Goal: Task Accomplishment & Management: Complete application form

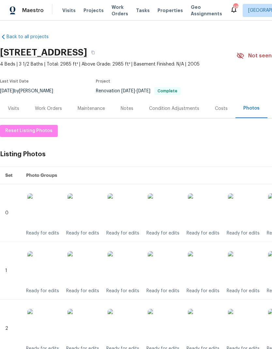
click at [49, 107] on div "Work Orders" at bounding box center [48, 108] width 27 height 7
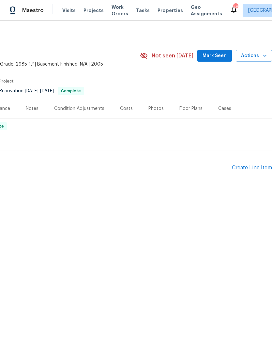
scroll to position [0, 96]
click at [248, 170] on div "Create Line Item" at bounding box center [252, 168] width 40 height 6
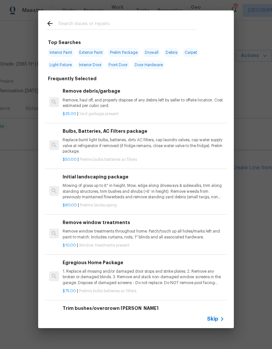
click at [216, 319] on span "Skip" at bounding box center [212, 319] width 11 height 7
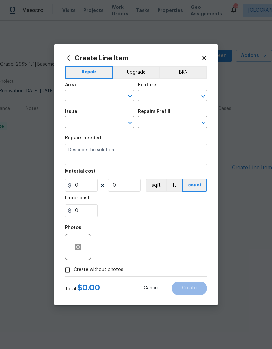
click at [76, 95] on input "text" at bounding box center [90, 96] width 51 height 10
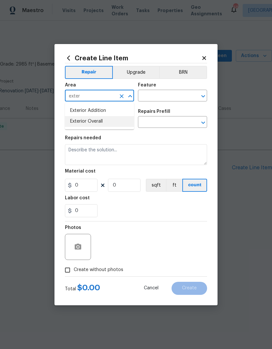
click at [89, 120] on li "Exterior Overall" at bounding box center [99, 121] width 69 height 11
type input "Exterior Overall"
click at [159, 98] on input "text" at bounding box center [163, 96] width 51 height 10
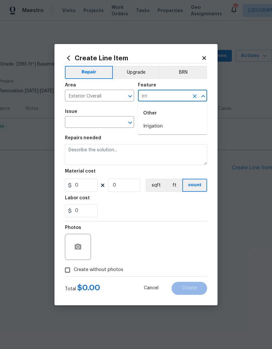
click at [156, 129] on li "Irrigation" at bounding box center [172, 126] width 69 height 11
type input "Irrigation"
click at [97, 123] on input "text" at bounding box center [90, 123] width 51 height 10
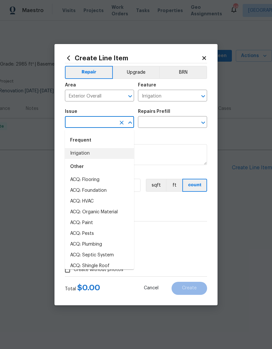
click at [85, 155] on li "Irrigation" at bounding box center [99, 153] width 69 height 11
type input "Irrigation"
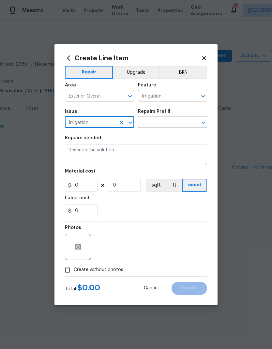
click at [155, 125] on input "text" at bounding box center [163, 123] width 51 height 10
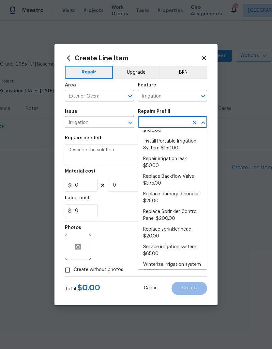
scroll to position [14, 0]
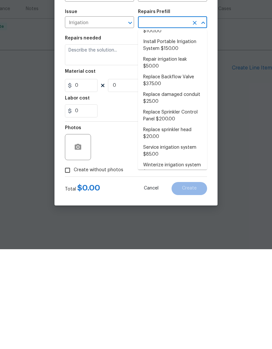
click at [173, 259] on li "Winterize irrigation system $85.00" at bounding box center [172, 268] width 69 height 18
type input "Winterize irrigation system $85.00"
type textarea "Winterize irrigation system please"
type input "1"
type input "85"
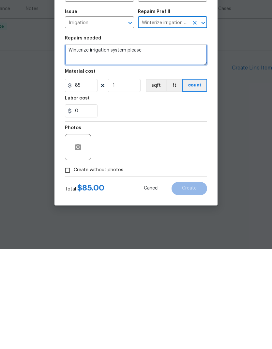
click at [89, 144] on textarea "Winterize irrigation system please" at bounding box center [136, 154] width 142 height 21
click at [96, 144] on textarea "Winterize irrigation system please" at bounding box center [136, 154] width 142 height 21
click at [105, 144] on textarea "Winterize irrigation system please" at bounding box center [136, 154] width 142 height 21
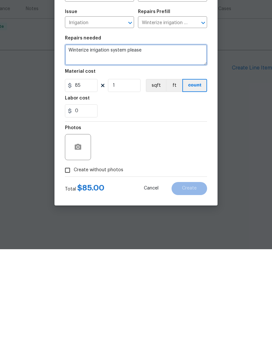
click at [105, 144] on textarea "Winterize irrigation system please" at bounding box center [136, 154] width 142 height 21
paste textarea "“Please winterize irrigation system. Drain backflow and lines to house and turn…"
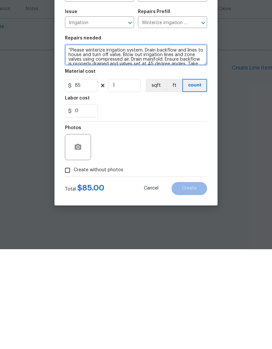
scroll to position [9, 0]
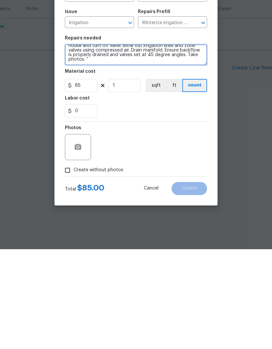
type textarea "“Please winterize irrigation system. Drain backflow and lines to house and turn…"
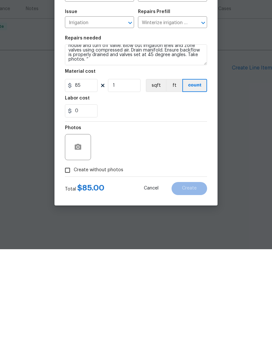
click at [70, 264] on input "Create without photos" at bounding box center [67, 270] width 12 height 12
checkbox input "true"
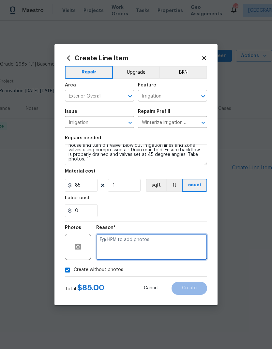
click at [135, 244] on textarea at bounding box center [151, 247] width 111 height 26
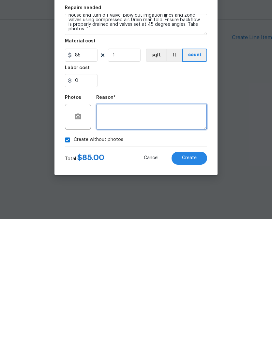
type textarea "A"
type textarea "Na"
click at [194, 286] on span "Create" at bounding box center [189, 288] width 15 height 5
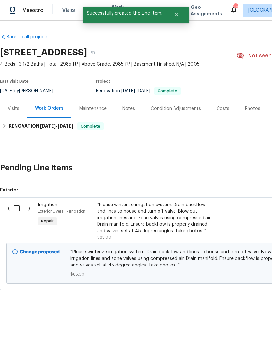
scroll to position [0, 0]
click at [17, 206] on input "checkbox" at bounding box center [19, 208] width 19 height 14
checkbox input "true"
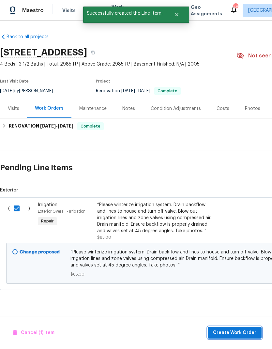
click at [228, 332] on span "Create Work Order" at bounding box center [234, 333] width 43 height 8
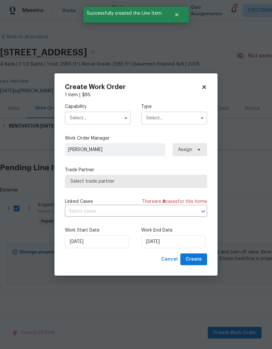
click at [124, 116] on icon "button" at bounding box center [125, 117] width 5 height 5
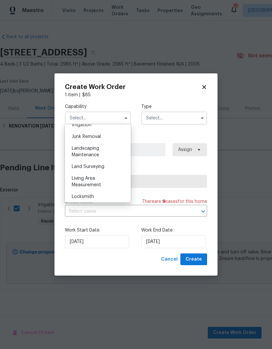
scroll to position [412, 0]
click at [94, 151] on div "Landscaping Maintenance" at bounding box center [98, 152] width 63 height 18
type input "Landscaping Maintenance"
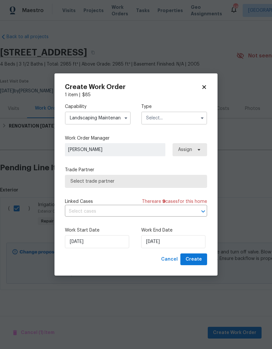
click at [171, 119] on input "text" at bounding box center [174, 117] width 66 height 13
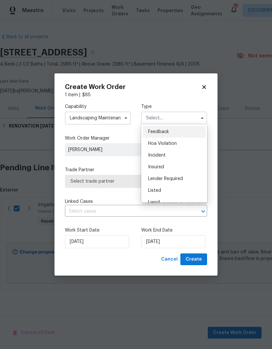
click at [160, 190] on span "Listed" at bounding box center [154, 190] width 13 height 5
type input "Listed"
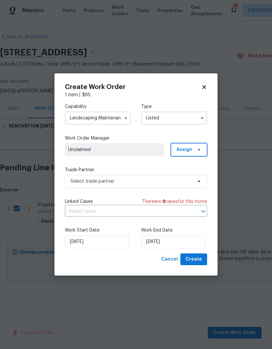
click at [200, 151] on icon at bounding box center [198, 149] width 5 height 5
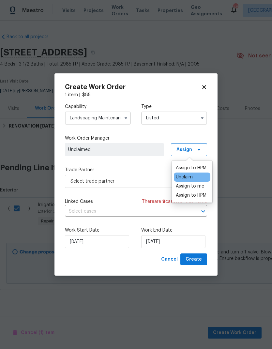
click at [195, 166] on div "Assign to HPM" at bounding box center [191, 168] width 31 height 7
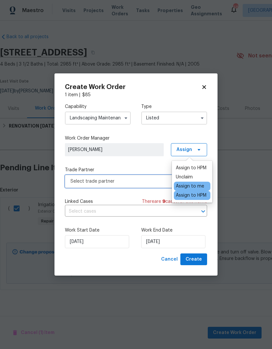
click at [136, 181] on span "Select trade partner" at bounding box center [131, 181] width 122 height 7
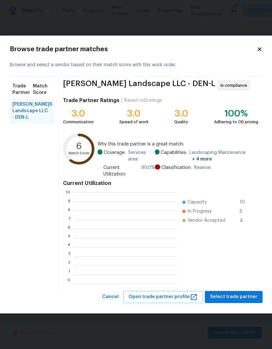
scroll to position [91, 103]
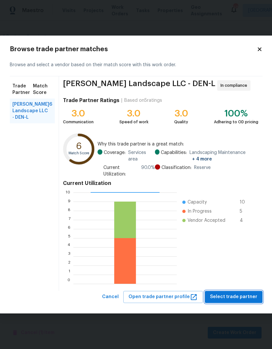
click at [229, 298] on span "Select trade partner" at bounding box center [233, 297] width 47 height 8
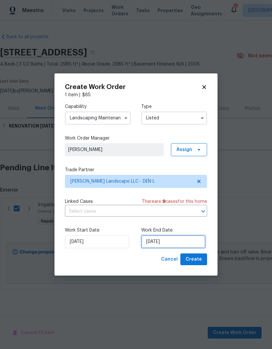
click at [180, 241] on input "[DATE]" at bounding box center [173, 241] width 64 height 13
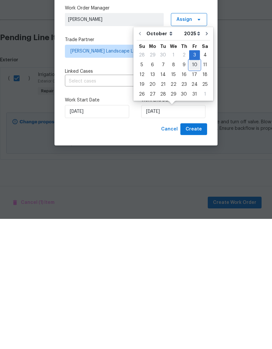
click at [191, 190] on div "10" at bounding box center [194, 194] width 11 height 9
type input "[DATE]"
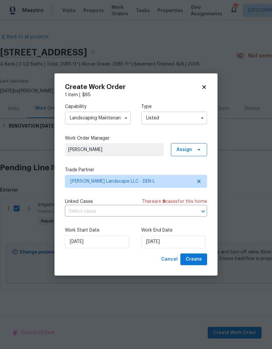
click at [194, 257] on span "Create" at bounding box center [193, 259] width 16 height 8
checkbox input "false"
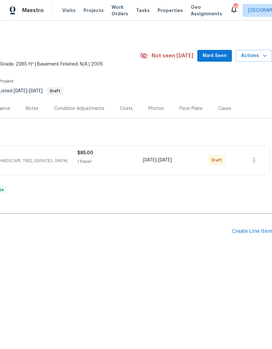
scroll to position [0, 96]
click at [252, 162] on icon "button" at bounding box center [254, 160] width 8 height 8
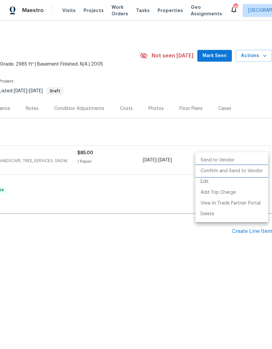
click at [230, 172] on li "Confirm and Send to Vendor" at bounding box center [231, 171] width 73 height 11
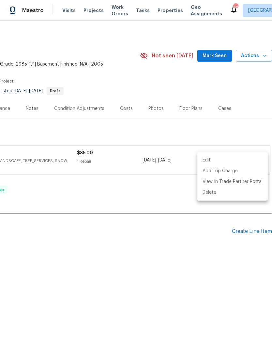
click at [246, 229] on div at bounding box center [136, 174] width 272 height 349
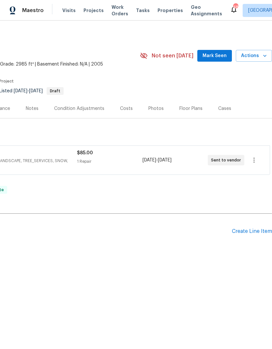
click at [246, 231] on div "Create Line Item" at bounding box center [252, 231] width 40 height 6
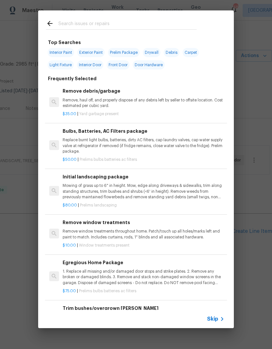
click at [214, 318] on span "Skip" at bounding box center [212, 319] width 11 height 7
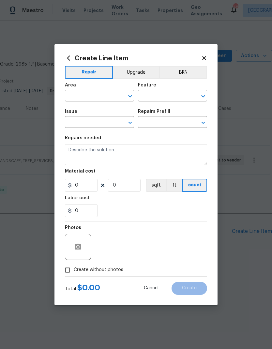
click at [81, 95] on input "text" at bounding box center [90, 96] width 51 height 10
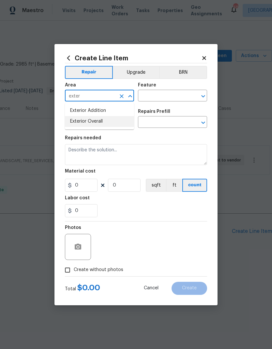
click at [101, 124] on li "Exterior Overall" at bounding box center [99, 121] width 69 height 11
type input "Exterior Overall"
click at [170, 96] on input "text" at bounding box center [163, 96] width 51 height 10
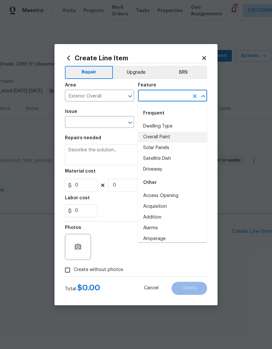
click at [165, 138] on li "Overall Paint" at bounding box center [172, 137] width 69 height 11
type input "Overall Paint"
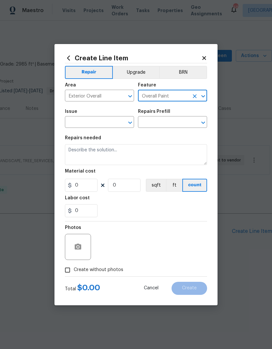
click at [101, 125] on input "text" at bounding box center [90, 123] width 51 height 10
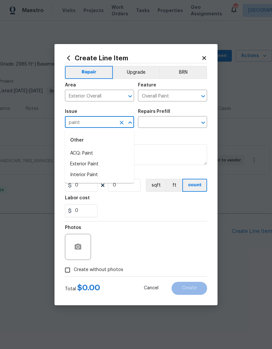
click at [92, 164] on li "Exterior Paint" at bounding box center [99, 164] width 69 height 11
type input "Exterior Paint"
click at [167, 121] on input "text" at bounding box center [163, 123] width 51 height 10
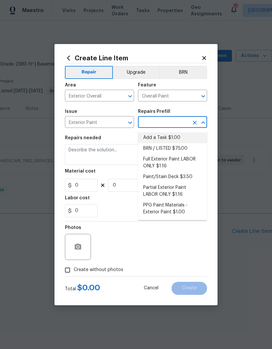
click at [171, 137] on li "Add a Task $1.00" at bounding box center [172, 137] width 69 height 11
type input "Add a Task $1.00"
type textarea "HPM to detail"
type input "1"
type input "Add a Task $1.00"
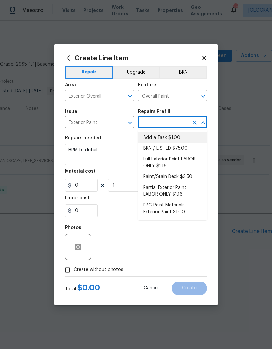
type input "1"
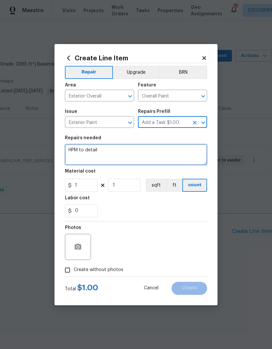
click at [127, 152] on textarea "HPM to detail" at bounding box center [136, 154] width 142 height 21
click at [205, 121] on icon "Open" at bounding box center [203, 123] width 8 height 8
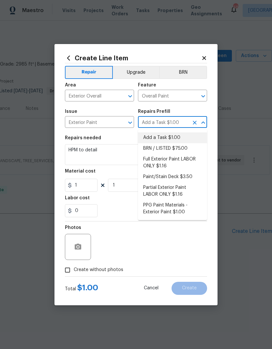
click at [161, 161] on li "Full Exterior Paint LABOR ONLY $1.16" at bounding box center [172, 163] width 69 height 18
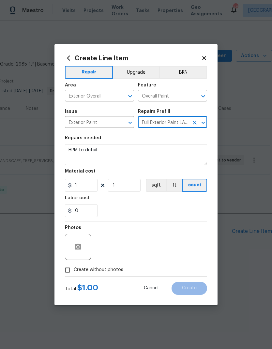
type input "Add a Task $1.00"
type textarea "Full Exterior Paint - Prep, mask and paint the exterior of the home. Ensure tha…"
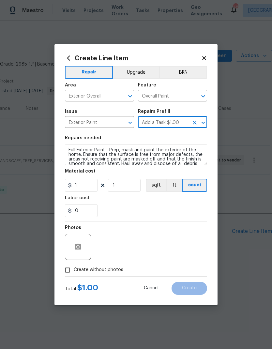
type input "Full Exterior Paint LABOR ONLY $1.16"
type input "1.16"
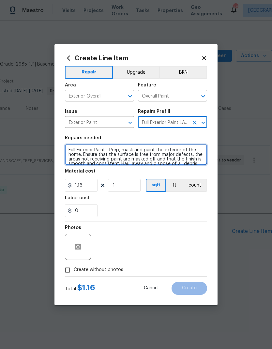
click at [68, 148] on textarea "Full Exterior Paint - Prep, mask and paint the exterior of the home. Ensure tha…" at bounding box center [136, 154] width 142 height 21
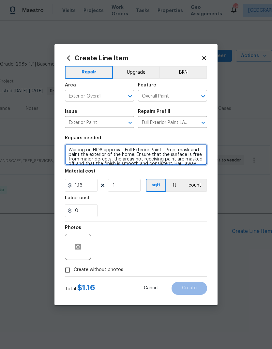
type textarea "Waiting on HOA approval. Full Exterior Paint - Prep, mask and paint the exterio…"
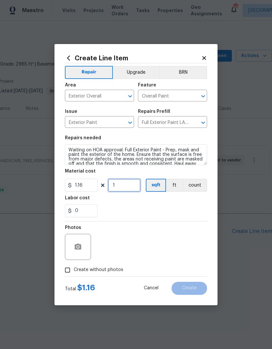
click at [122, 185] on input "1" at bounding box center [124, 185] width 33 height 13
type input "3056"
click at [161, 202] on div "Labor cost" at bounding box center [136, 200] width 142 height 8
click at [66, 271] on input "Create without photos" at bounding box center [67, 270] width 12 height 12
checkbox input "true"
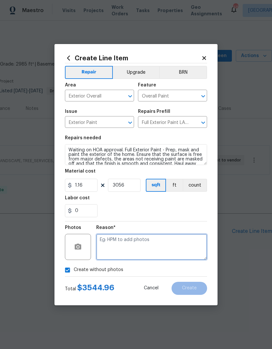
click at [152, 247] on textarea at bounding box center [151, 247] width 111 height 26
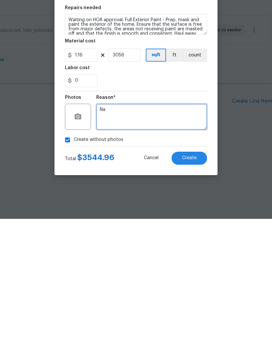
type textarea "Na"
click at [195, 286] on span "Create" at bounding box center [189, 288] width 15 height 5
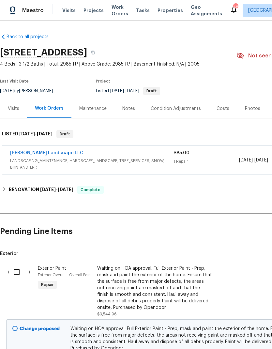
click at [90, 10] on span "Projects" at bounding box center [93, 10] width 20 height 7
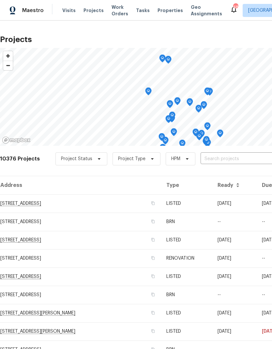
click at [210, 157] on input "text" at bounding box center [237, 159] width 75 height 10
type input "Willow broo"
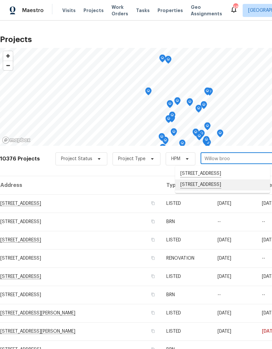
click at [210, 190] on li "[STREET_ADDRESS]" at bounding box center [222, 184] width 95 height 11
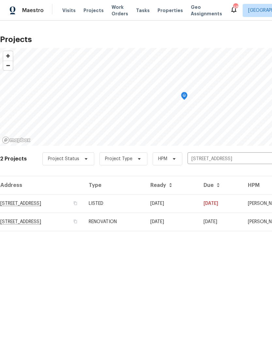
click at [145, 219] on td "RENOVATION" at bounding box center [114, 222] width 62 height 18
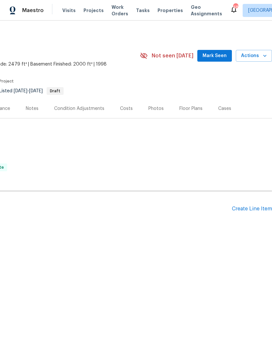
scroll to position [0, 96]
click at [249, 209] on div "Create Line Item" at bounding box center [252, 209] width 40 height 6
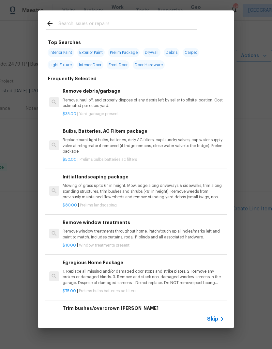
click at [215, 316] on span "Skip" at bounding box center [212, 319] width 11 height 7
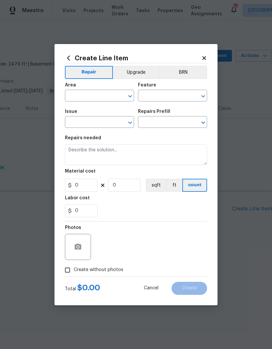
click at [82, 96] on input "text" at bounding box center [90, 96] width 51 height 10
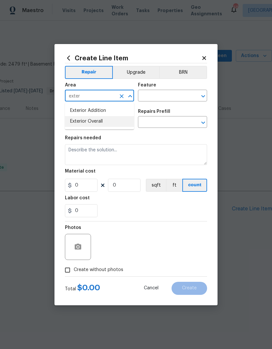
click at [91, 123] on li "Exterior Overall" at bounding box center [99, 121] width 69 height 11
type input "Exterior Overall"
click at [172, 98] on input "text" at bounding box center [163, 96] width 51 height 10
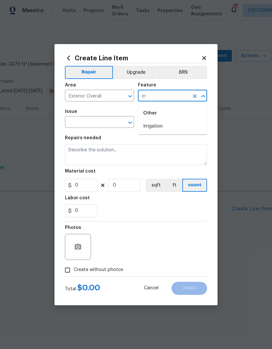
click at [162, 129] on li "Irrigation" at bounding box center [172, 126] width 69 height 11
type input "Irrigation"
click at [99, 123] on input "text" at bounding box center [90, 123] width 51 height 10
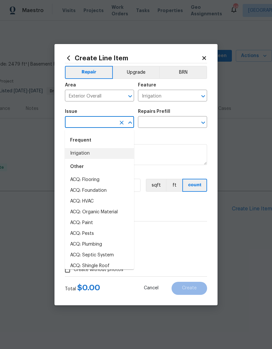
click at [85, 152] on li "Irrigation" at bounding box center [99, 153] width 69 height 11
type input "Irrigation"
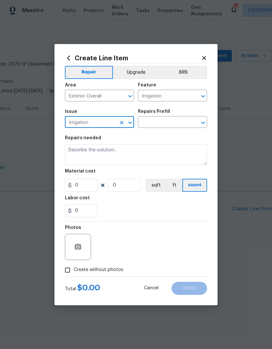
click at [162, 119] on input "text" at bounding box center [163, 123] width 51 height 10
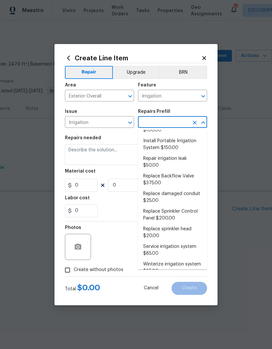
scroll to position [14, 0]
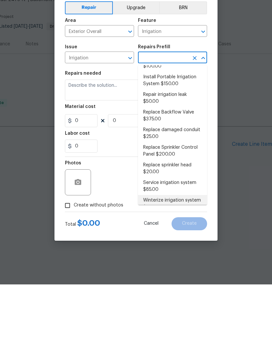
click at [164, 259] on li "Winterize irrigation system $85.00" at bounding box center [172, 268] width 69 height 18
type input "Winterize irrigation system $85.00"
type textarea "Winterize irrigation system please"
type input "1"
type input "85"
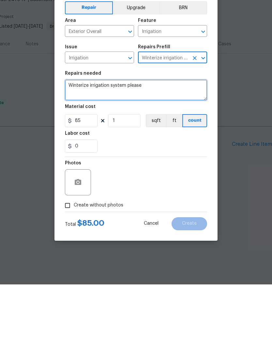
click at [92, 144] on textarea "Winterize irrigation system please" at bounding box center [136, 154] width 142 height 21
click at [100, 144] on textarea "Winterize irrigation system please" at bounding box center [136, 154] width 142 height 21
click at [103, 144] on textarea "Winterize irrigation system please" at bounding box center [136, 154] width 142 height 21
paste textarea "“Please winterize irrigation system. Drain backflow and lines to house and turn…"
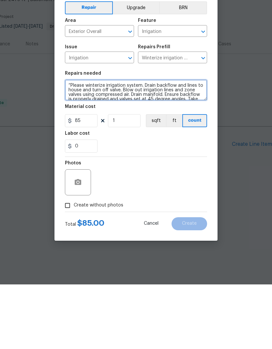
scroll to position [9, 0]
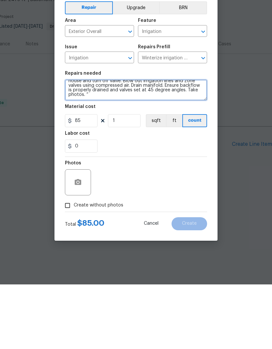
type textarea "“Please winterize irrigation system. Drain backflow and lines to house and turn…"
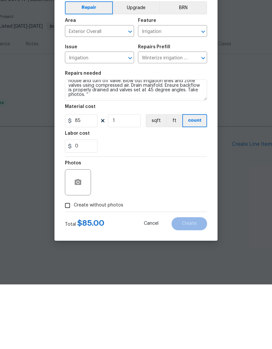
click at [175, 221] on div "Photos" at bounding box center [136, 242] width 142 height 42
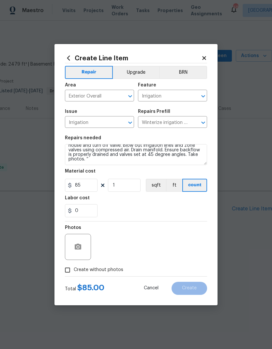
click at [65, 270] on input "Create without photos" at bounding box center [67, 270] width 12 height 12
checkbox input "true"
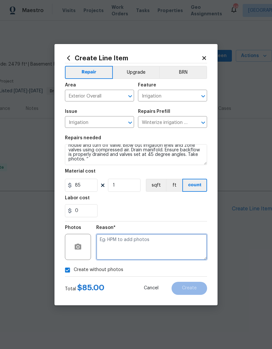
click at [150, 246] on textarea at bounding box center [151, 247] width 111 height 26
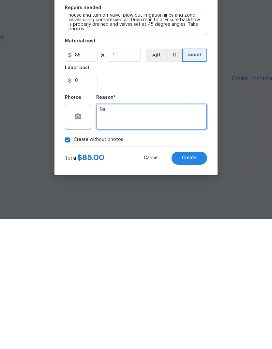
type textarea "Na"
click at [194, 286] on span "Create" at bounding box center [189, 288] width 15 height 5
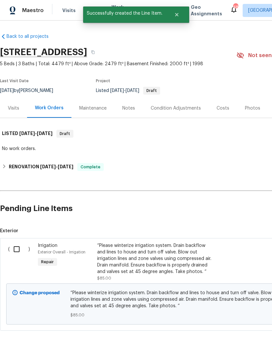
scroll to position [0, 0]
click at [17, 252] on input "checkbox" at bounding box center [19, 249] width 19 height 14
checkbox input "true"
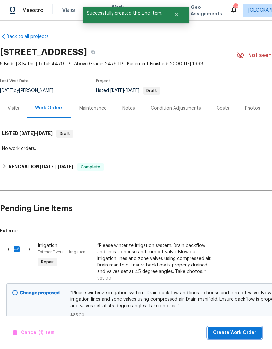
click at [226, 332] on span "Create Work Order" at bounding box center [234, 333] width 43 height 8
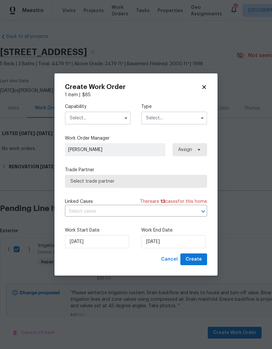
click at [84, 120] on input "text" at bounding box center [98, 117] width 66 height 13
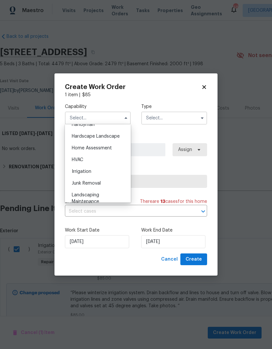
scroll to position [375, 0]
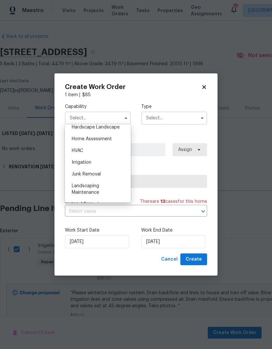
click at [75, 189] on div "Landscaping Maintenance" at bounding box center [98, 189] width 63 height 18
type input "Landscaping Maintenance"
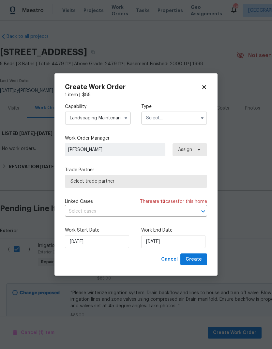
click at [178, 116] on input "text" at bounding box center [174, 117] width 66 height 13
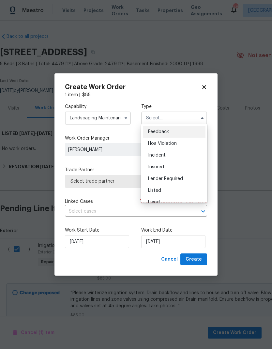
click at [162, 191] on div "Listed" at bounding box center [174, 191] width 63 height 12
type input "Listed"
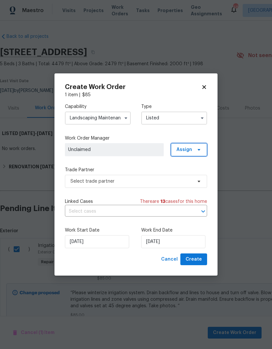
click at [197, 148] on icon at bounding box center [198, 149] width 5 height 5
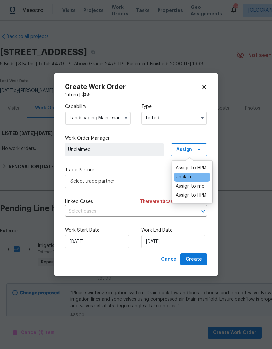
click at [195, 169] on div "Assign to HPM" at bounding box center [191, 168] width 31 height 7
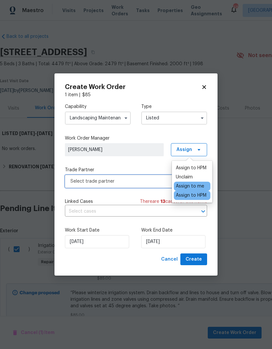
click at [139, 181] on span "Select trade partner" at bounding box center [131, 181] width 122 height 7
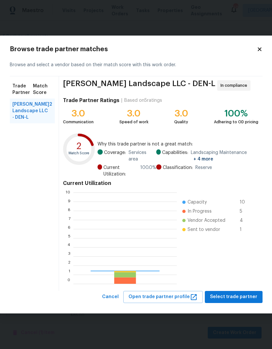
scroll to position [91, 103]
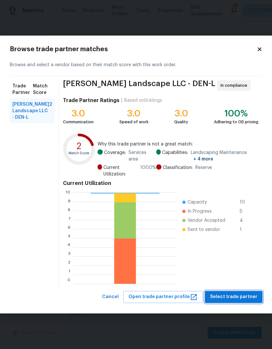
click at [232, 298] on span "Select trade partner" at bounding box center [233, 297] width 47 height 8
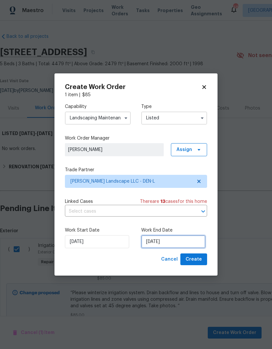
click at [187, 242] on input "[DATE]" at bounding box center [173, 241] width 64 height 13
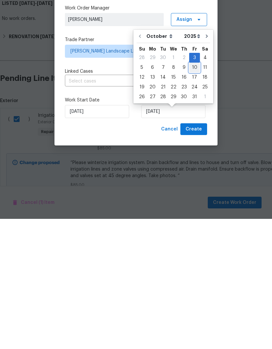
click at [195, 193] on div "10" at bounding box center [194, 197] width 11 height 9
type input "[DATE]"
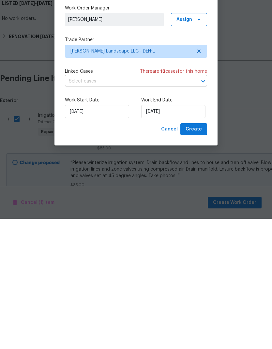
scroll to position [26, 0]
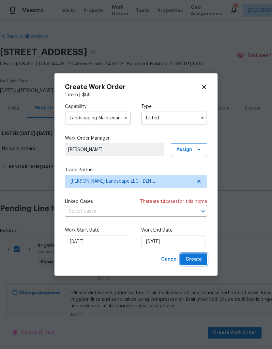
click at [196, 259] on span "Create" at bounding box center [193, 259] width 16 height 8
checkbox input "false"
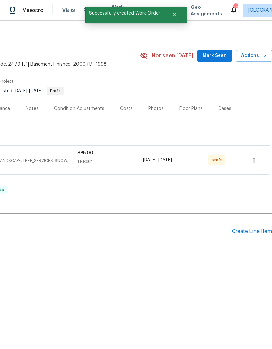
scroll to position [0, 96]
click at [254, 159] on icon "button" at bounding box center [254, 160] width 8 height 8
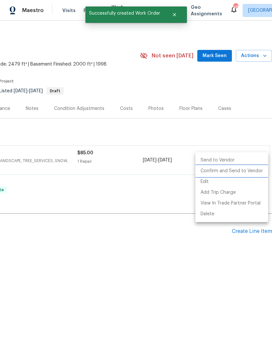
click at [226, 171] on li "Confirm and Send to Vendor" at bounding box center [231, 171] width 73 height 11
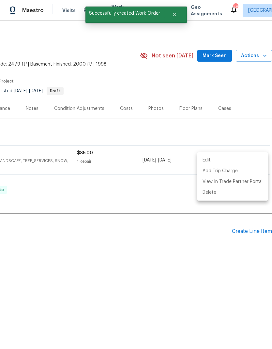
click at [192, 265] on div at bounding box center [136, 174] width 272 height 349
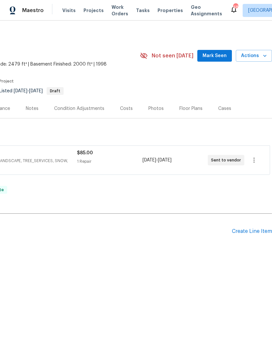
click at [33, 109] on div "Notes" at bounding box center [32, 108] width 13 height 7
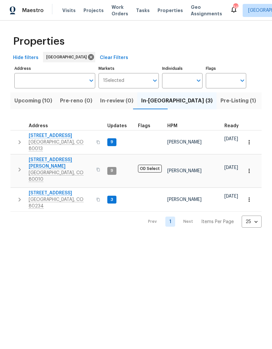
click at [46, 190] on span "12997 Wyandot Way" at bounding box center [61, 193] width 64 height 7
click at [67, 12] on span "Visits" at bounding box center [68, 10] width 13 height 7
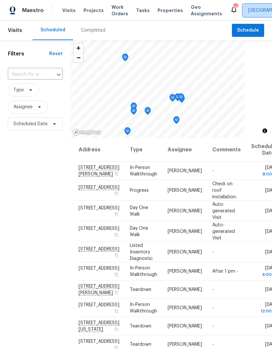
click at [248, 12] on span "[GEOGRAPHIC_DATA] + 1" at bounding box center [274, 10] width 52 height 7
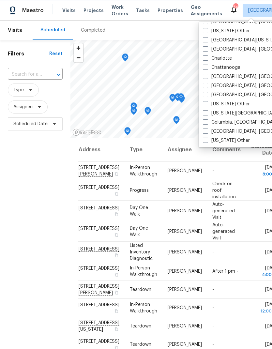
scroll to position [126, 0]
click at [207, 112] on span at bounding box center [205, 112] width 5 height 5
click at [207, 112] on input "Colorado Springs, CO" at bounding box center [205, 112] width 4 height 4
checkbox input "true"
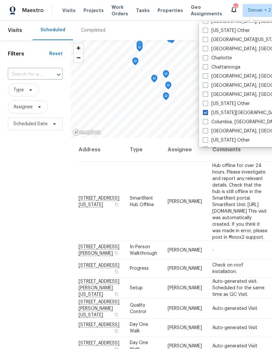
click at [30, 178] on div "Filters Reset ​ Type Assignee Scheduled Date" at bounding box center [35, 228] width 70 height 377
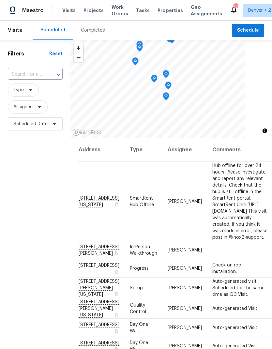
click at [91, 12] on span "Projects" at bounding box center [93, 10] width 20 height 7
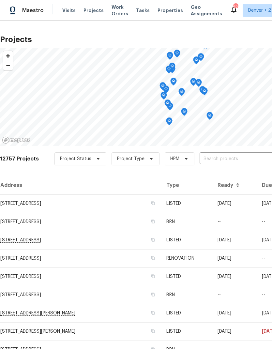
click at [216, 159] on input "text" at bounding box center [237, 159] width 75 height 10
type input "Willow broom"
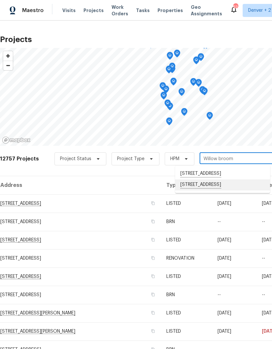
click at [208, 190] on li "[STREET_ADDRESS]" at bounding box center [222, 184] width 95 height 11
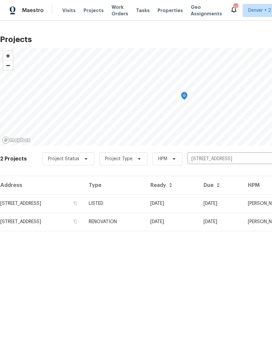
click at [145, 226] on td "RENOVATION" at bounding box center [114, 222] width 62 height 18
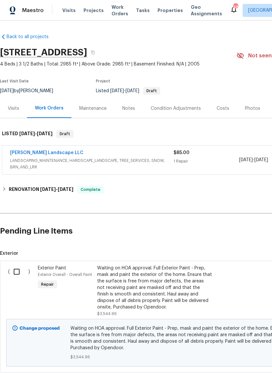
click at [129, 111] on div "Notes" at bounding box center [128, 108] width 13 height 7
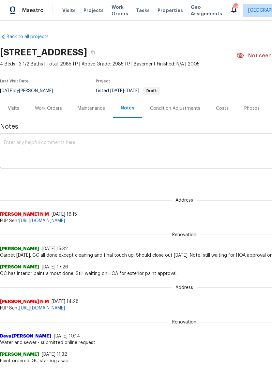
click at [119, 145] on textarea at bounding box center [184, 152] width 361 height 23
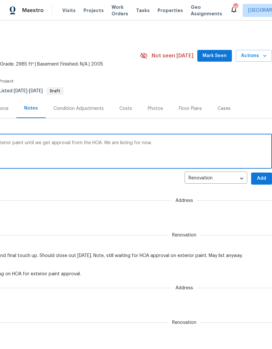
scroll to position [0, 96]
type textarea "Reno complete. We need to wait on the exterior paint until we get approval from…"
click at [258, 177] on span "Add" at bounding box center [261, 178] width 10 height 8
